Goal: Transaction & Acquisition: Purchase product/service

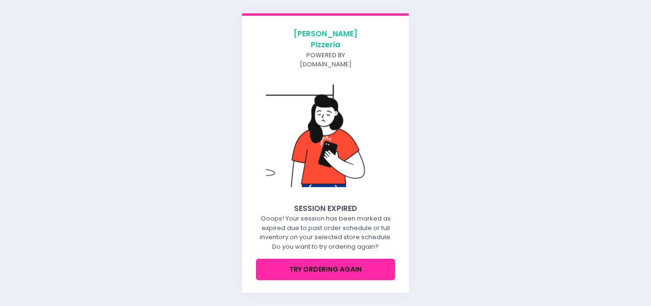
click at [342, 261] on button "try ordering again" at bounding box center [325, 268] width 139 height 21
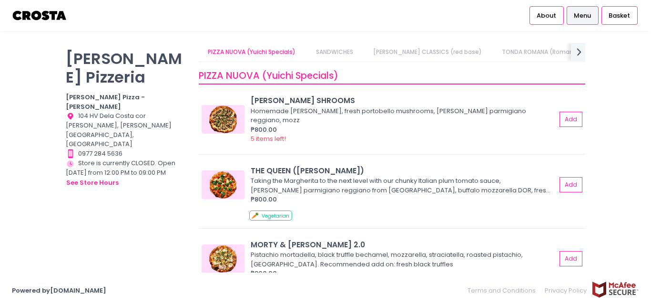
click at [613, 92] on div "[PERSON_NAME] Pizzeria [PERSON_NAME] Pizza - [PERSON_NAME] Location Created wit…" at bounding box center [325, 153] width 651 height 220
drag, startPoint x: 78, startPoint y: 180, endPoint x: 73, endPoint y: 176, distance: 5.8
click at [78, 178] on div "[PERSON_NAME] Pizzeria [PERSON_NAME] Pizza - [PERSON_NAME] Location Created wit…" at bounding box center [126, 148] width 133 height 210
click at [574, 53] on icon "next Created with Sketch." at bounding box center [579, 52] width 14 height 14
click at [575, 53] on icon "next Created with Sketch." at bounding box center [579, 52] width 14 height 14
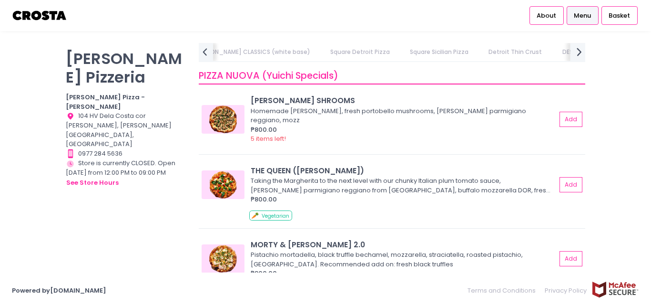
click at [576, 53] on div "PIZZA NUOVA (Yuichi Specials) SANDWICHES [PERSON_NAME] CLASSICS (red base) TOND…" at bounding box center [392, 52] width 387 height 19
click at [603, 53] on link "DRINKS" at bounding box center [622, 52] width 38 height 18
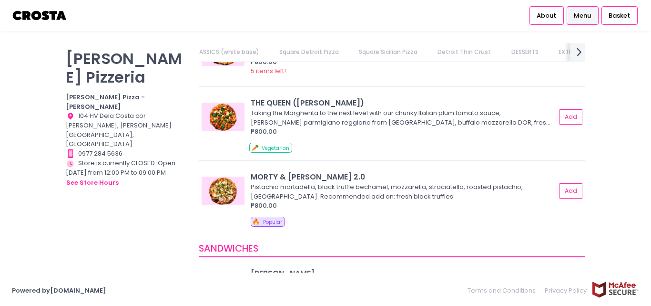
click at [577, 53] on div "PIZZA NUOVA (Yuichi Specials) SANDWICHES [PERSON_NAME] CLASSICS (red base) TOND…" at bounding box center [392, 52] width 387 height 19
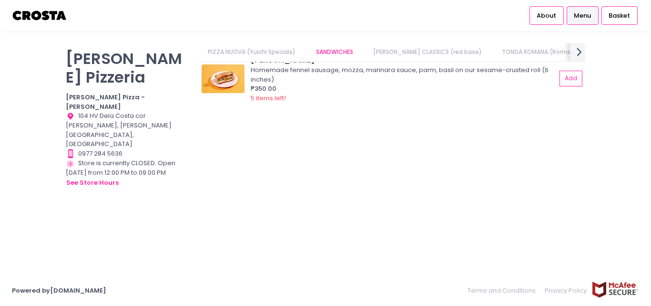
scroll to position [0, 355]
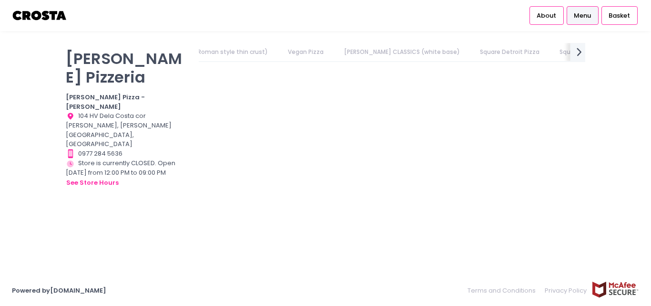
click at [577, 53] on icon "next Created with Sketch." at bounding box center [579, 52] width 14 height 14
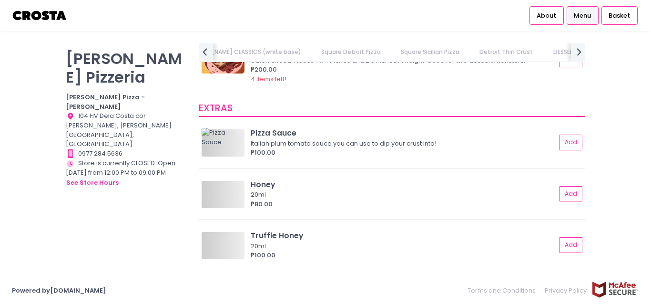
scroll to position [2012, 0]
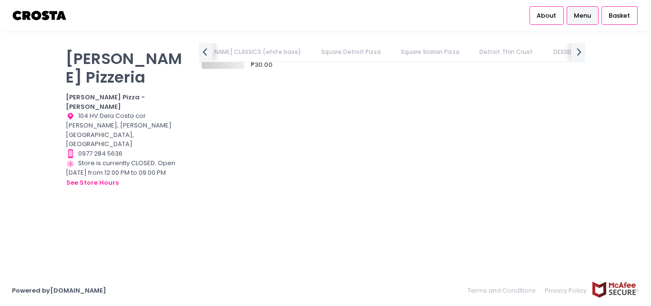
click at [577, 54] on div "PIZZA NUOVA (Yuichi Specials) SANDWICHES [PERSON_NAME] CLASSICS (red base) TOND…" at bounding box center [392, 52] width 387 height 19
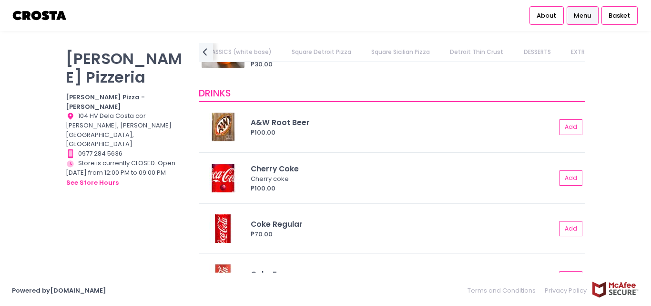
click at [603, 54] on link "DRINKS" at bounding box center [622, 52] width 38 height 18
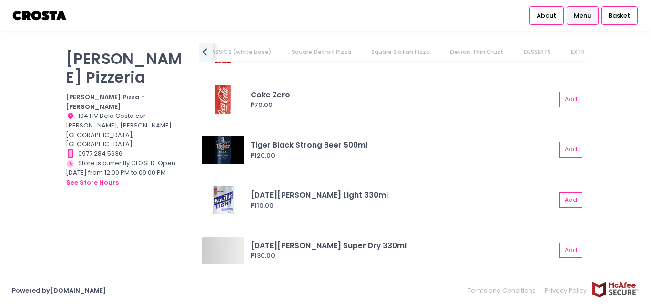
click at [603, 54] on link "DRINKS" at bounding box center [622, 52] width 38 height 18
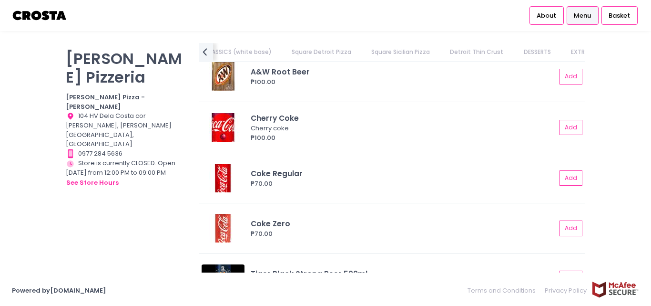
click at [603, 54] on link "DRINKS" at bounding box center [622, 52] width 38 height 18
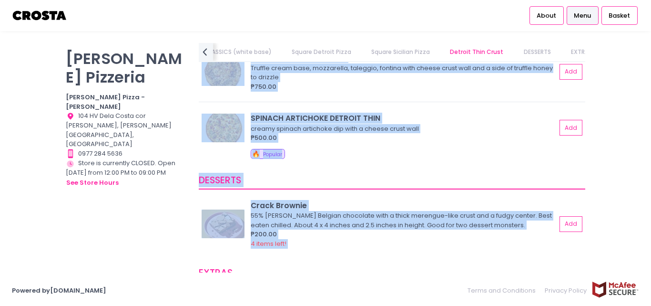
scroll to position [1600, 0]
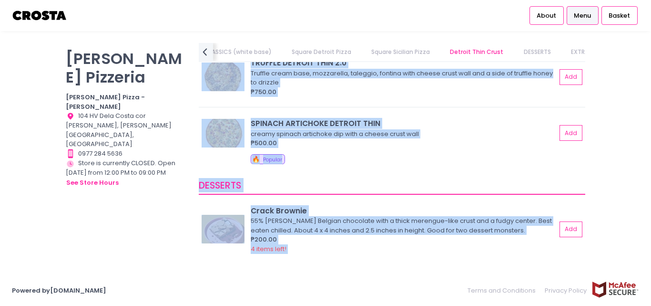
click at [608, 171] on div "[PERSON_NAME] Pizzeria [PERSON_NAME] Pizza - [PERSON_NAME] Location Created wit…" at bounding box center [325, 153] width 651 height 220
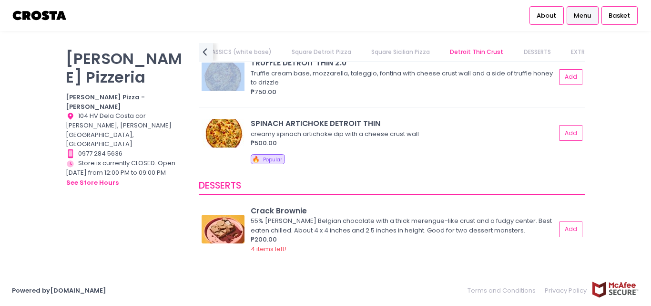
click at [606, 171] on div "[PERSON_NAME] Pizzeria [PERSON_NAME] Pizza - [PERSON_NAME] Location Created wit…" at bounding box center [325, 153] width 651 height 220
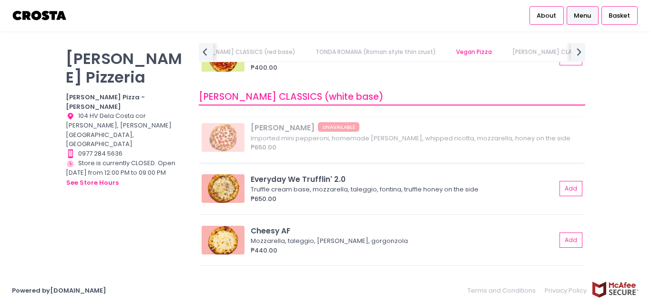
scroll to position [743, 0]
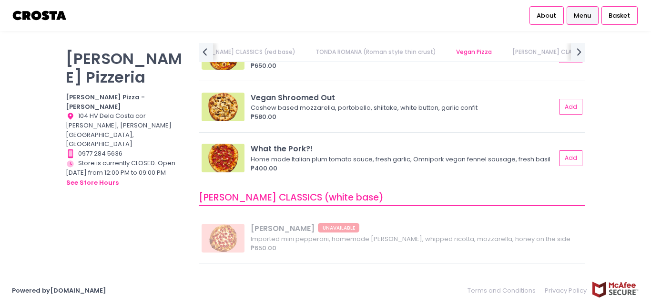
click at [621, 119] on div "[PERSON_NAME] Pizzeria [PERSON_NAME] Pizza - [PERSON_NAME] Location Created wit…" at bounding box center [325, 153] width 651 height 220
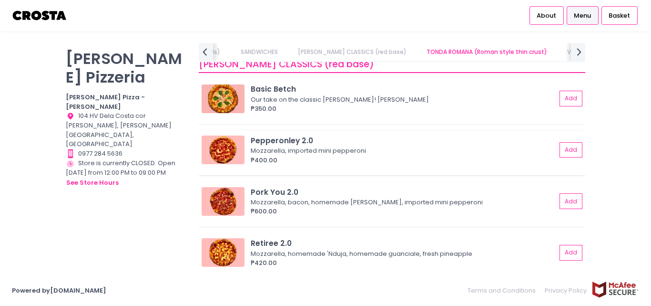
scroll to position [334, 0]
